Goal: Transaction & Acquisition: Download file/media

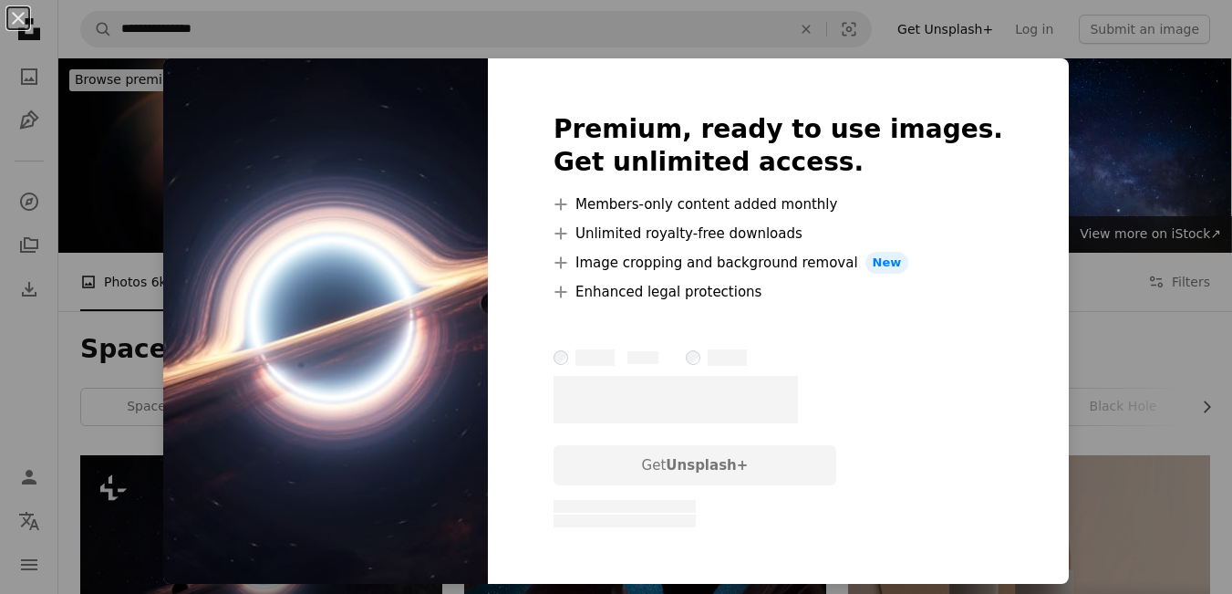
scroll to position [365, 0]
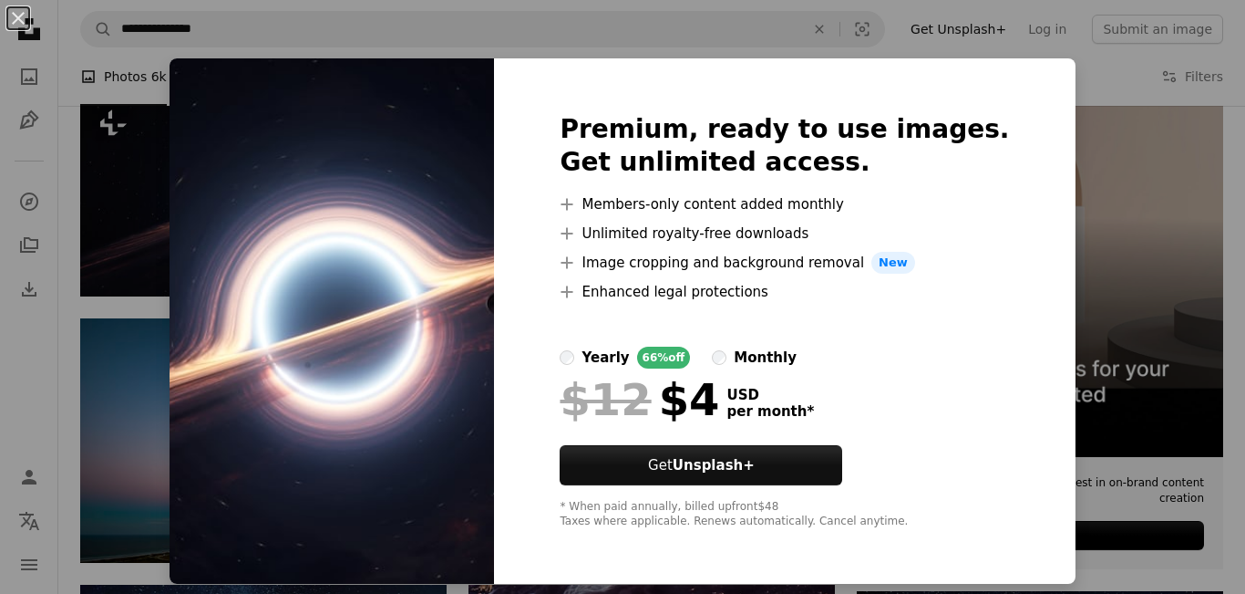
click at [373, 263] on img at bounding box center [332, 320] width 325 height 525
click at [24, 10] on button "An X shape" at bounding box center [18, 18] width 22 height 22
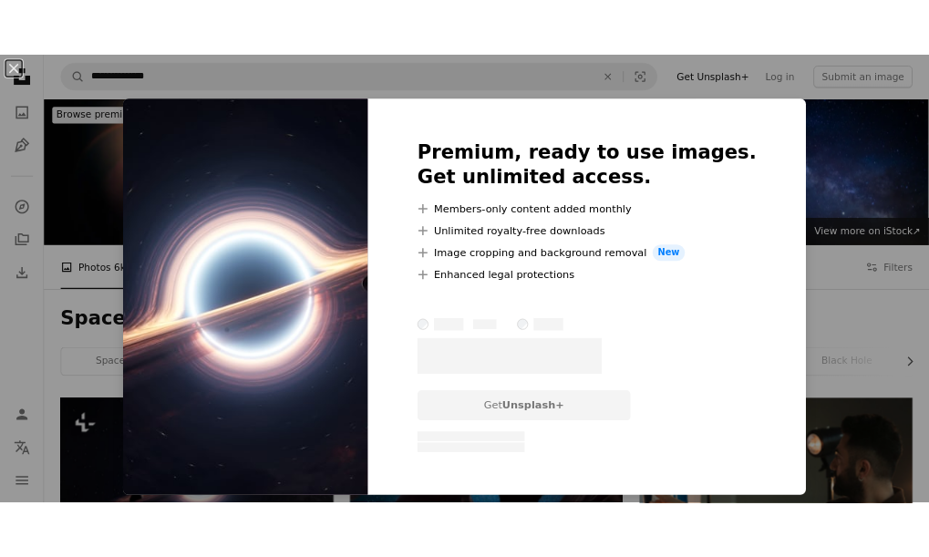
scroll to position [365, 0]
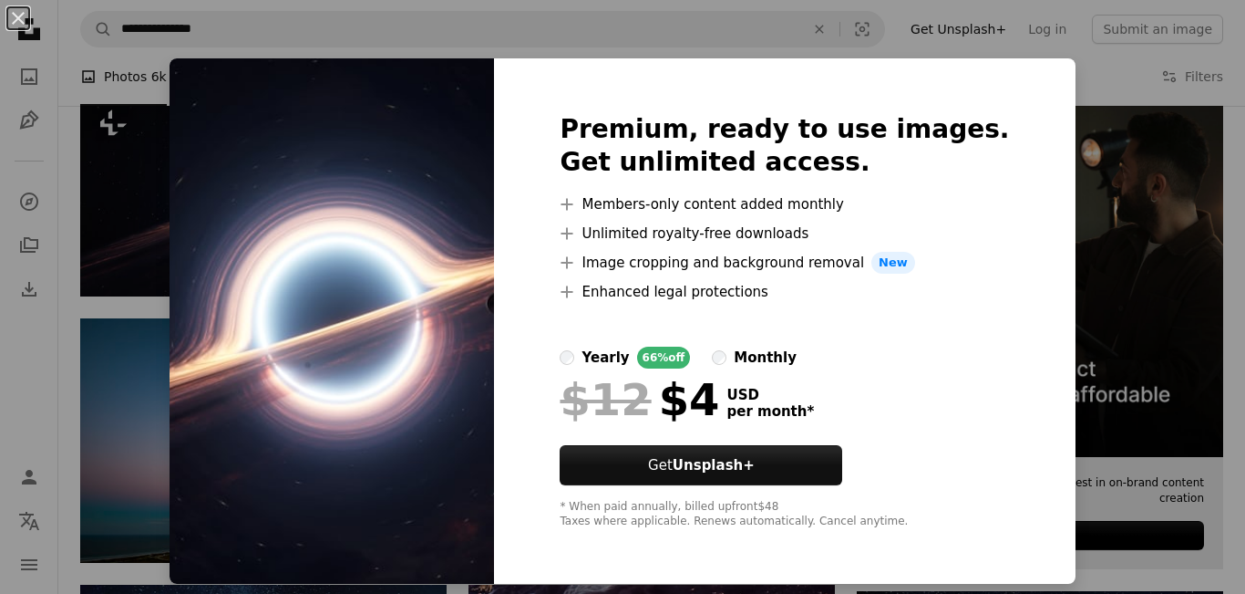
drag, startPoint x: 1098, startPoint y: 299, endPoint x: 1076, endPoint y: 303, distance: 22.2
click at [1099, 302] on div "An X shape Premium, ready to use images. Get unlimited access. A plus sign Memb…" at bounding box center [622, 297] width 1245 height 594
